Goal: Transaction & Acquisition: Book appointment/travel/reservation

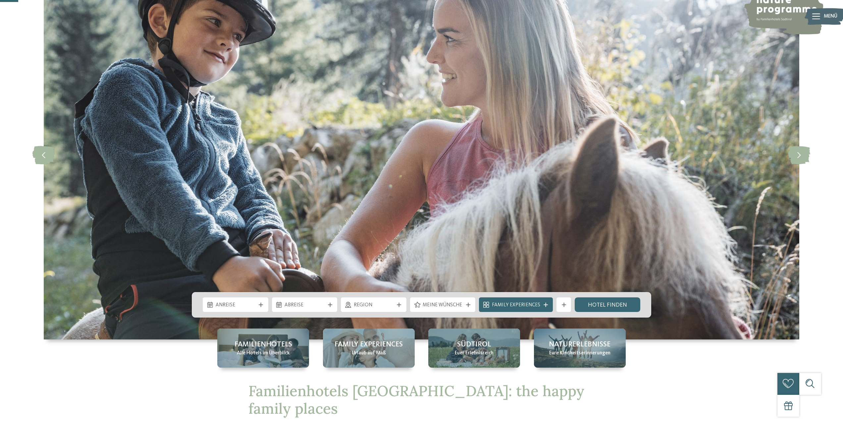
scroll to position [99, 0]
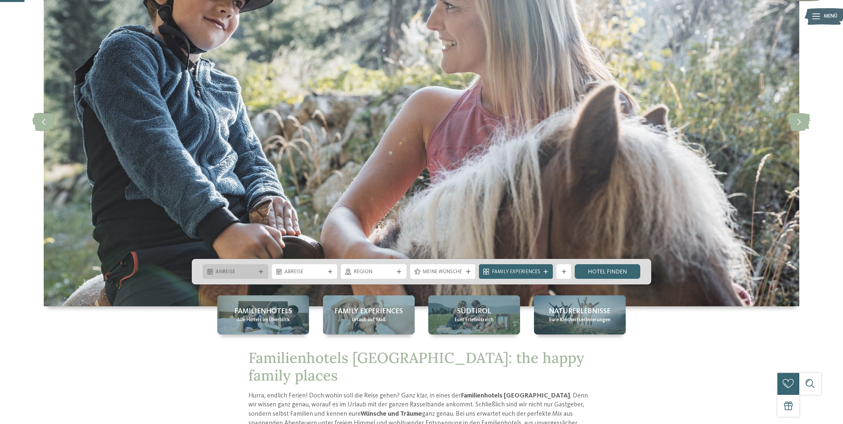
click at [233, 275] on span "Anreise" at bounding box center [236, 271] width 40 height 7
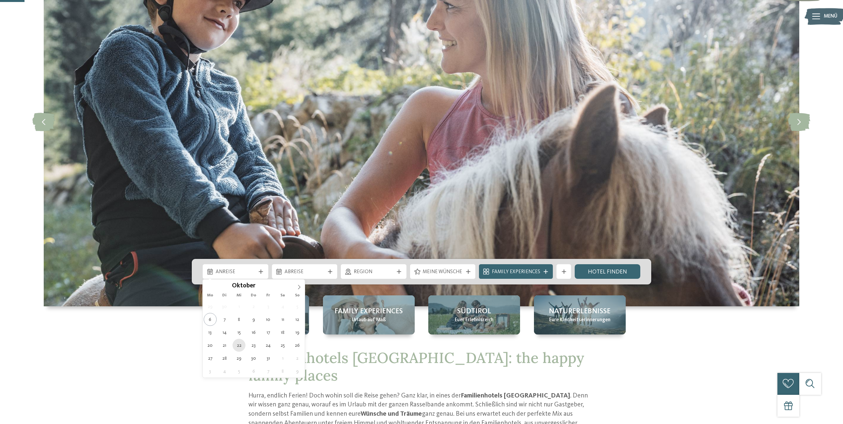
type div "[DATE]"
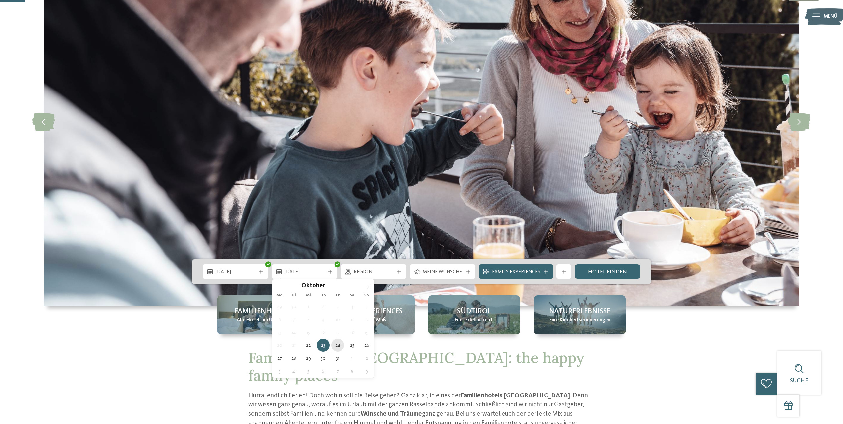
type div "[DATE]"
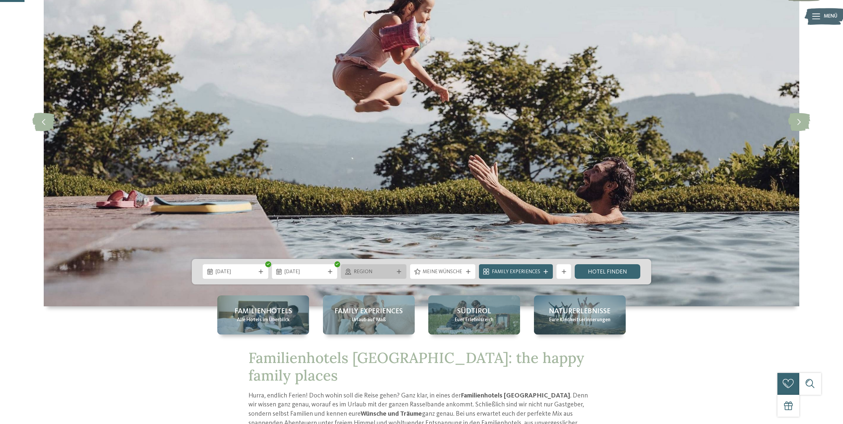
click at [386, 272] on span "Region" at bounding box center [374, 271] width 40 height 7
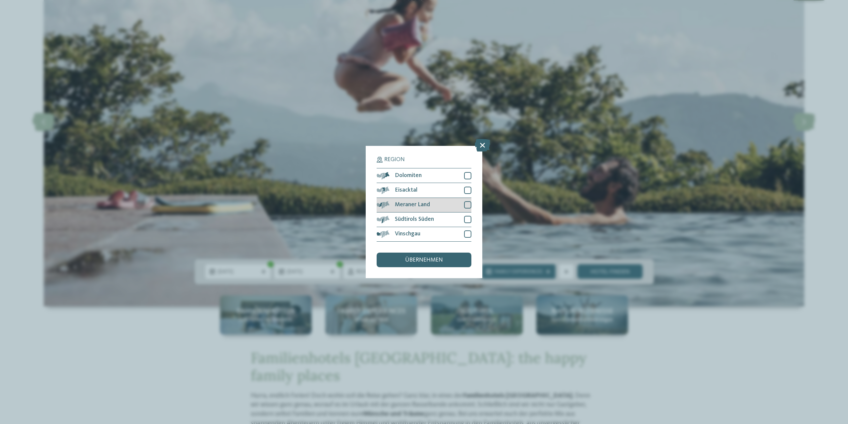
click at [412, 205] on span "Meraner Land" at bounding box center [412, 205] width 35 height 6
click at [407, 230] on div "Vinschgau" at bounding box center [424, 234] width 95 height 15
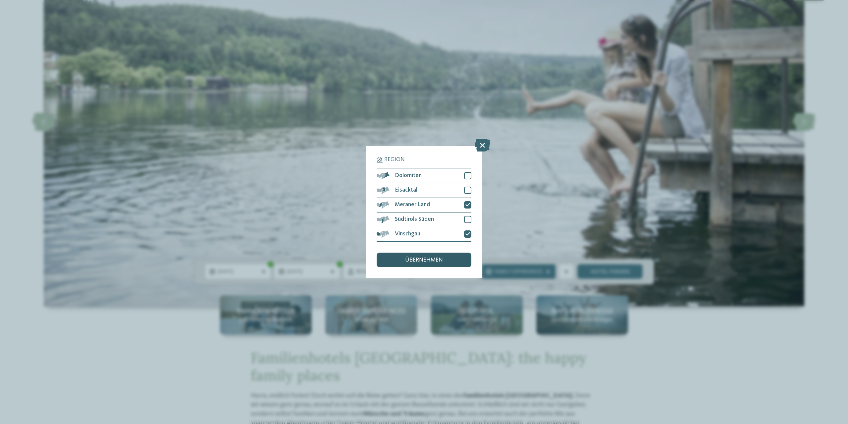
click at [416, 259] on span "übernehmen" at bounding box center [424, 260] width 38 height 6
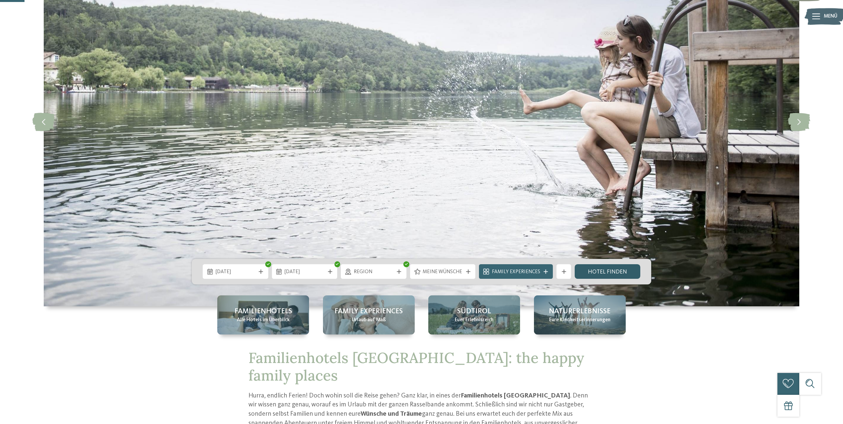
click at [627, 273] on link "Hotel finden" at bounding box center [608, 271] width 66 height 15
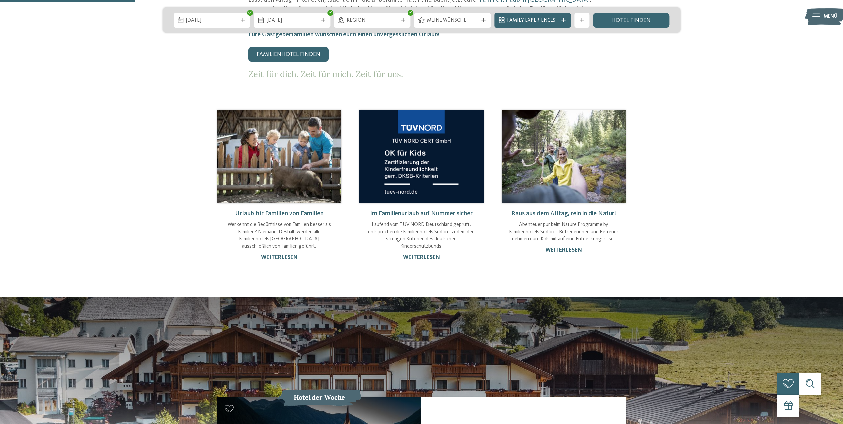
scroll to position [563, 0]
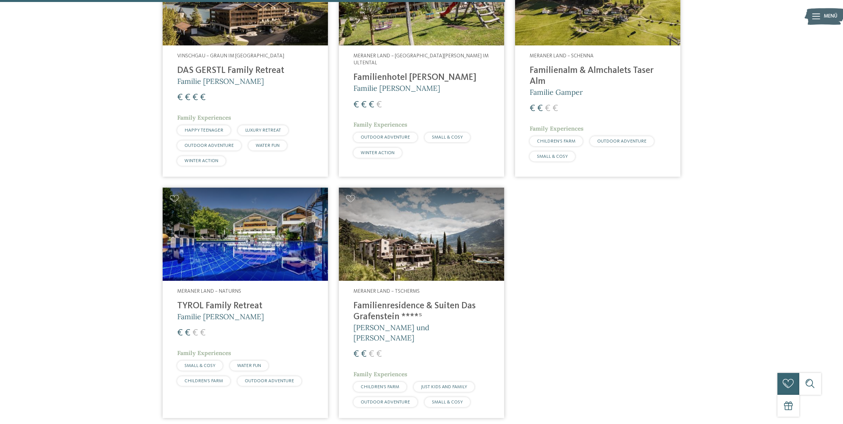
scroll to position [607, 0]
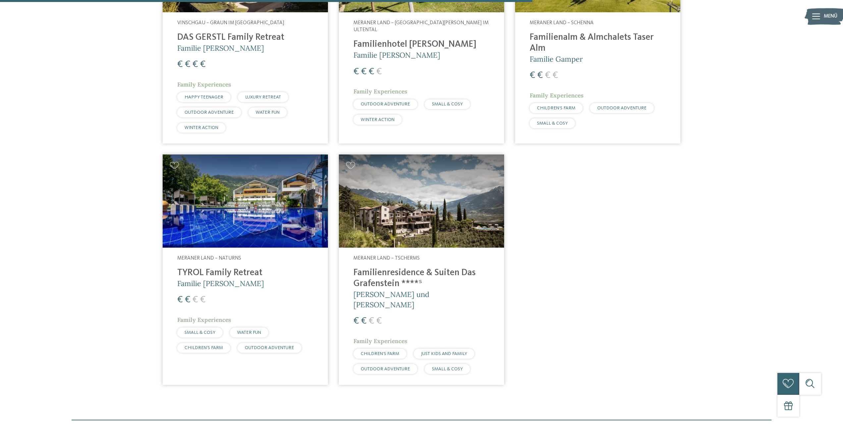
click at [253, 195] on img at bounding box center [245, 200] width 165 height 93
click at [282, 213] on img at bounding box center [245, 200] width 165 height 93
click at [227, 208] on img at bounding box center [245, 200] width 165 height 93
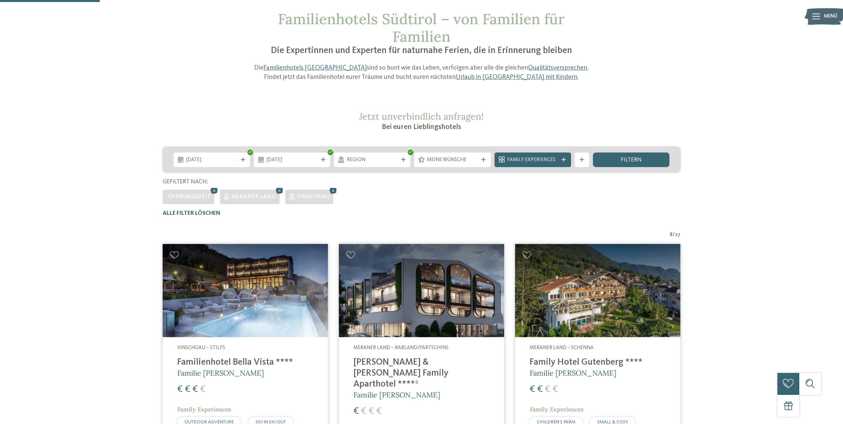
scroll to position [0, 0]
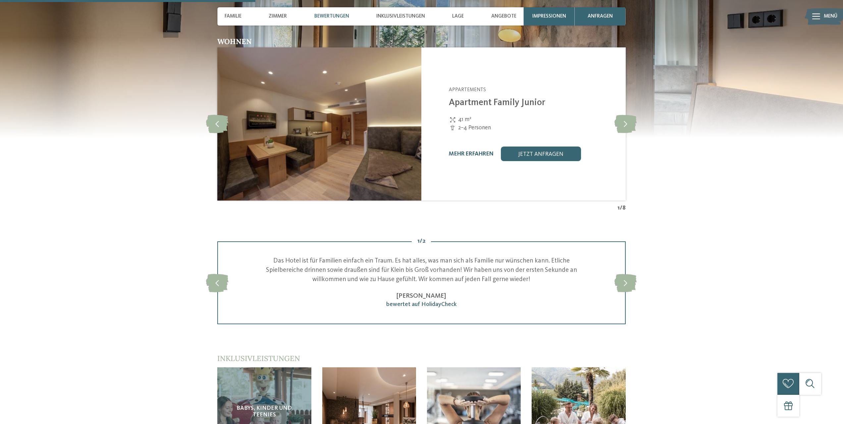
scroll to position [894, 0]
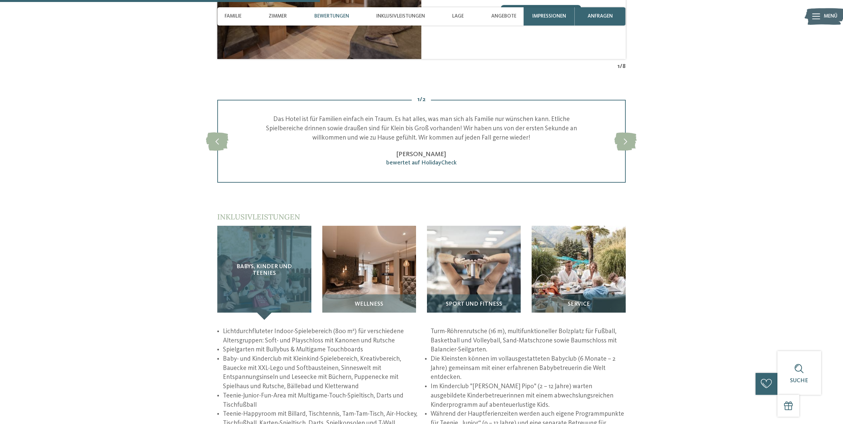
click at [262, 289] on div "Babys, Kinder und Teenies" at bounding box center [264, 273] width 94 height 94
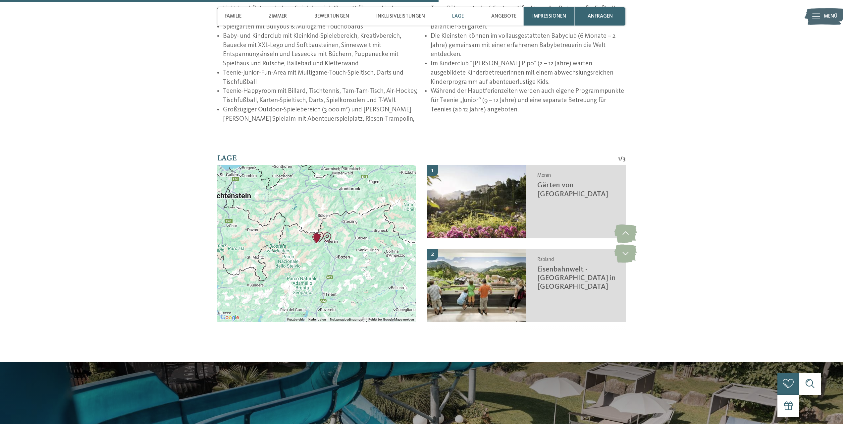
scroll to position [1226, 0]
